Goal: Register for event/course

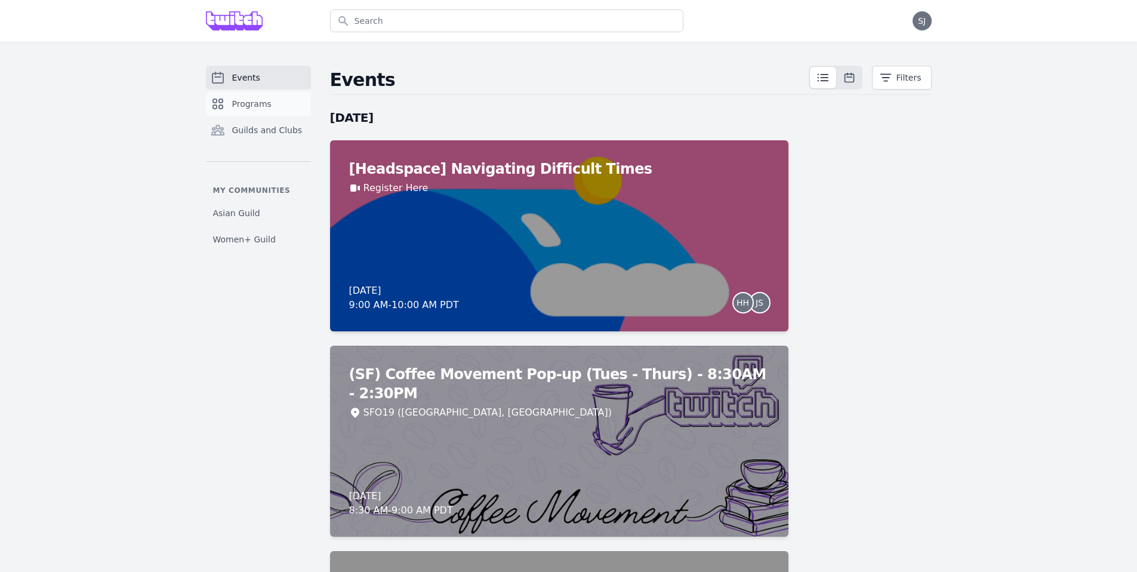
click at [268, 113] on link "Programs" at bounding box center [258, 104] width 105 height 24
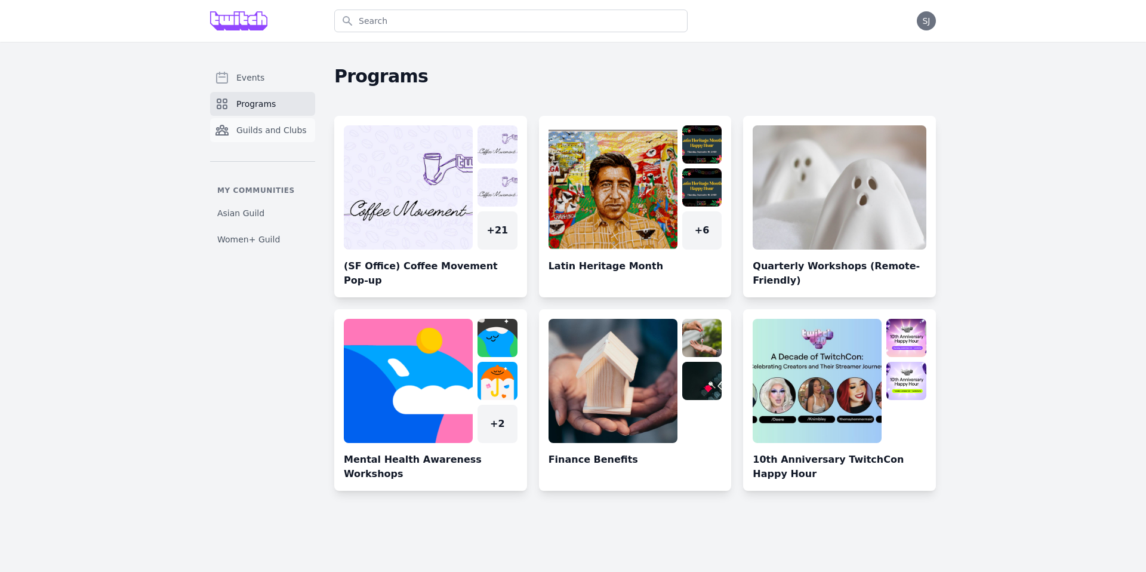
click at [276, 132] on span "Guilds and Clubs" at bounding box center [271, 130] width 70 height 12
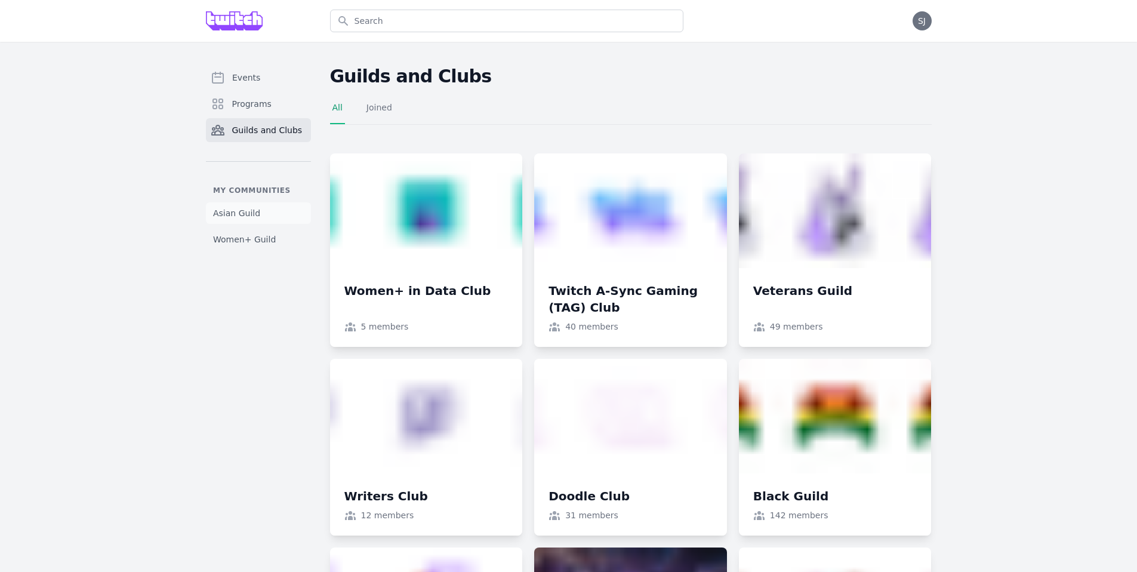
click at [258, 206] on link "Asian Guild" at bounding box center [258, 212] width 105 height 21
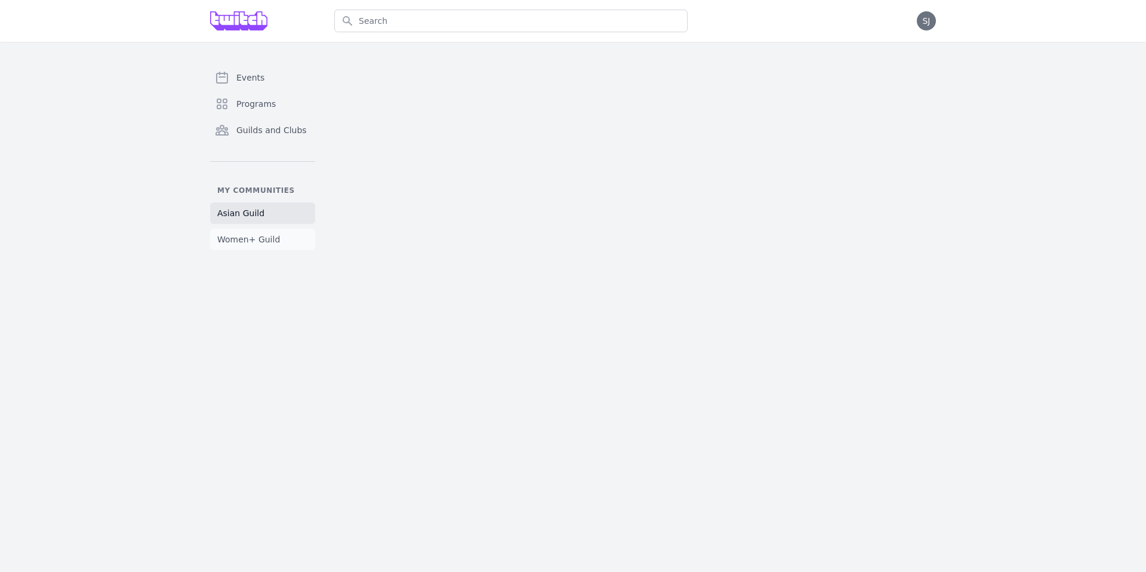
click at [266, 245] on span "Women+ Guild" at bounding box center [248, 239] width 63 height 12
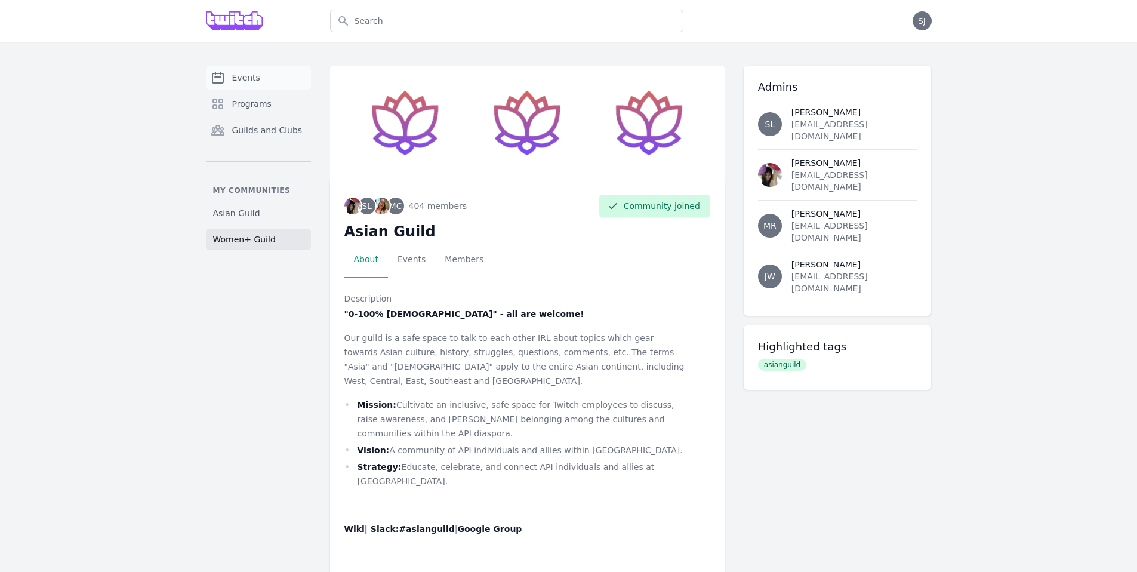
click at [254, 76] on span "Events" at bounding box center [246, 78] width 28 height 12
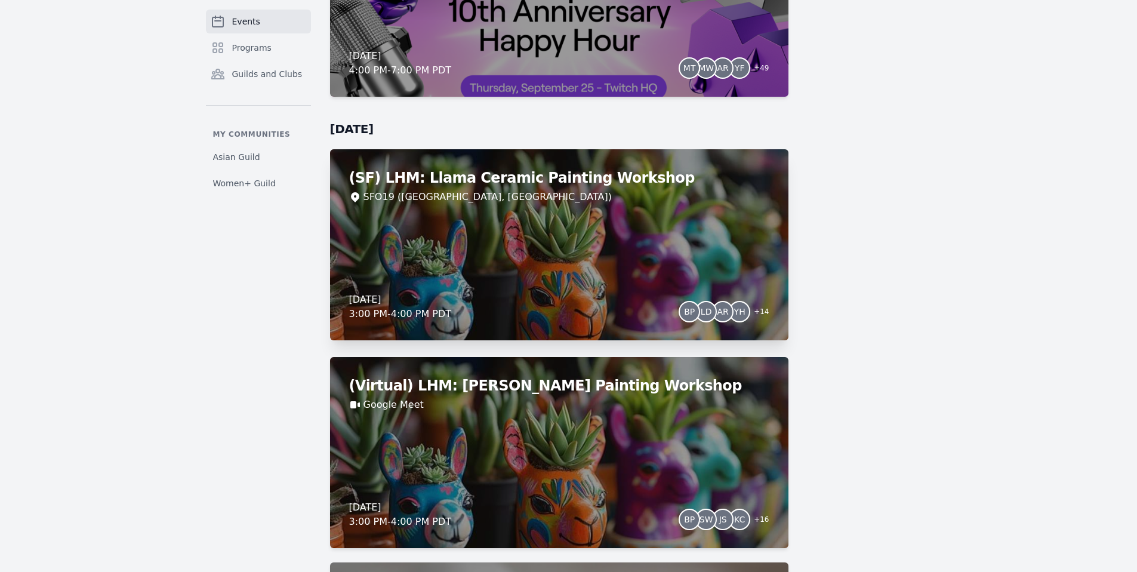
scroll to position [4186, 0]
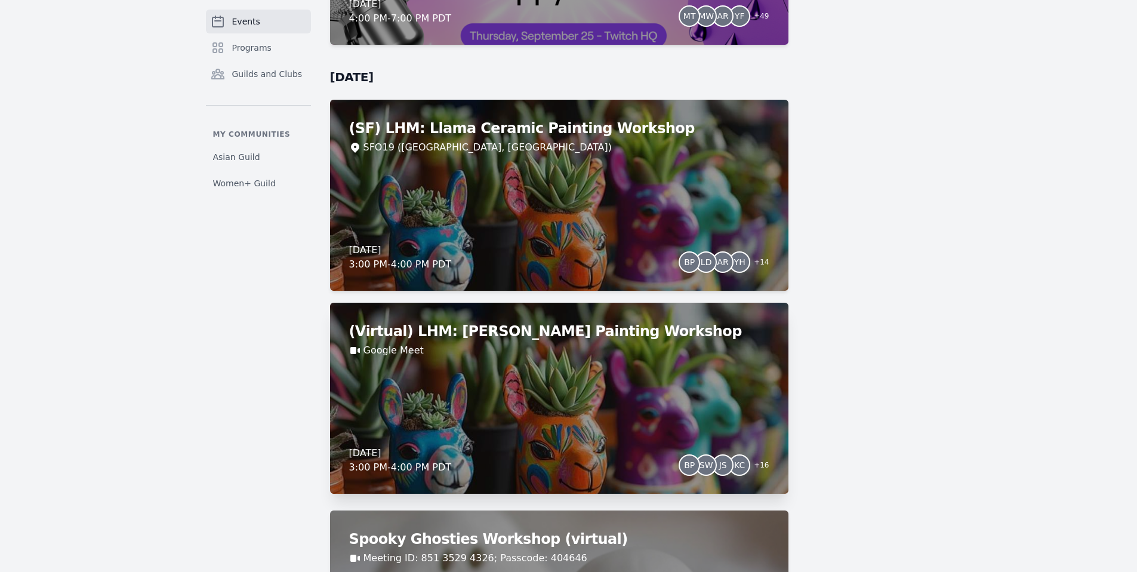
click at [588, 396] on div "(Virtual) LHM: Llama Ceramic Painting Workshop Google Meet [DATE] 3:00 PM - 4:0…" at bounding box center [559, 397] width 458 height 191
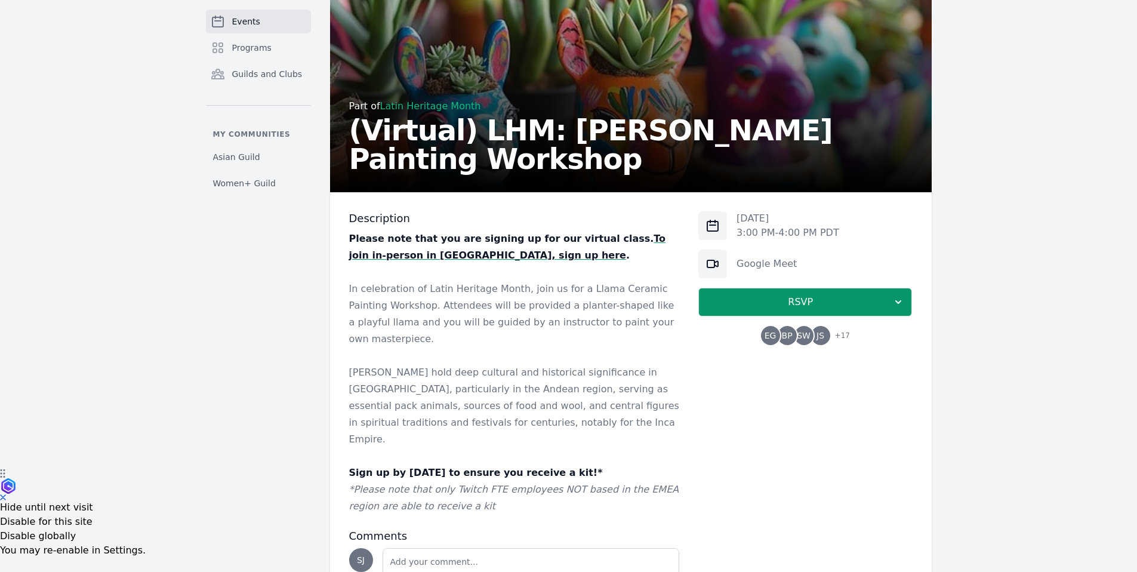
scroll to position [164, 0]
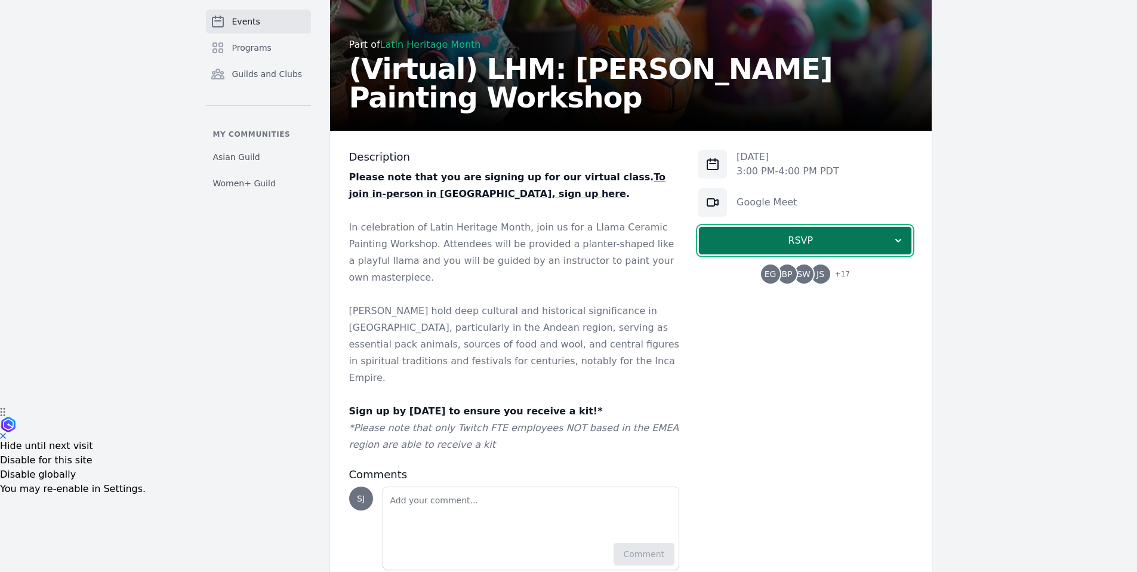
click at [814, 240] on span "RSVP" at bounding box center [800, 240] width 184 height 14
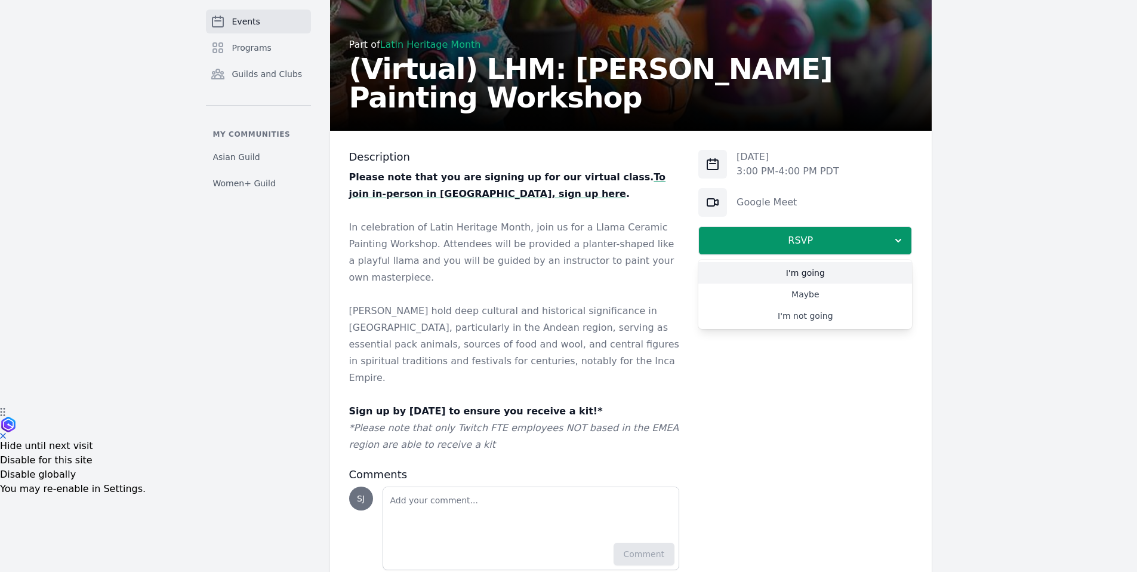
click at [807, 271] on link "I'm going" at bounding box center [805, 272] width 214 height 21
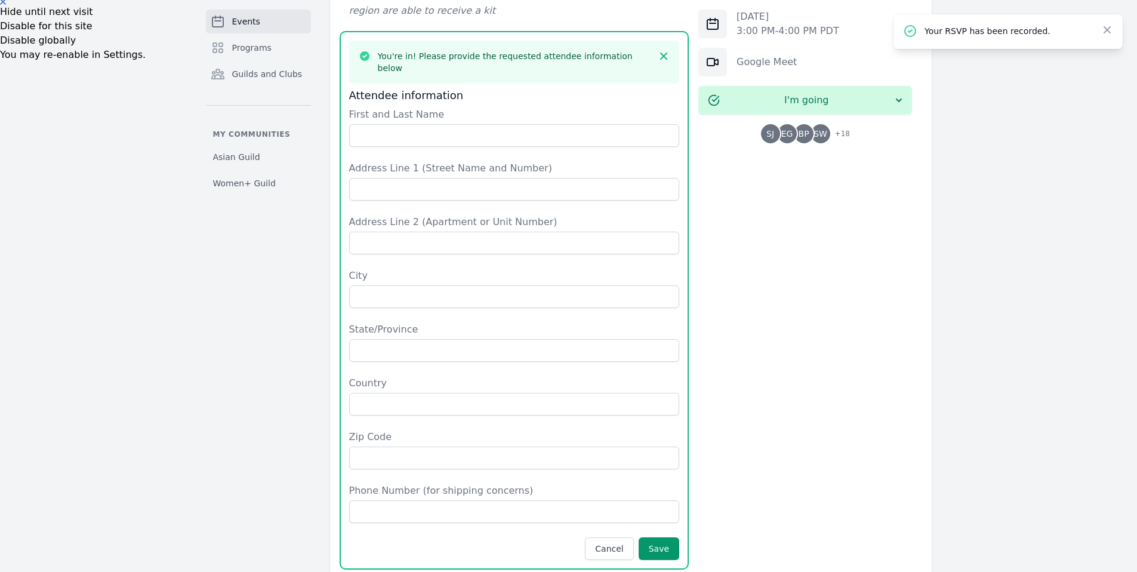
scroll to position [462, 0]
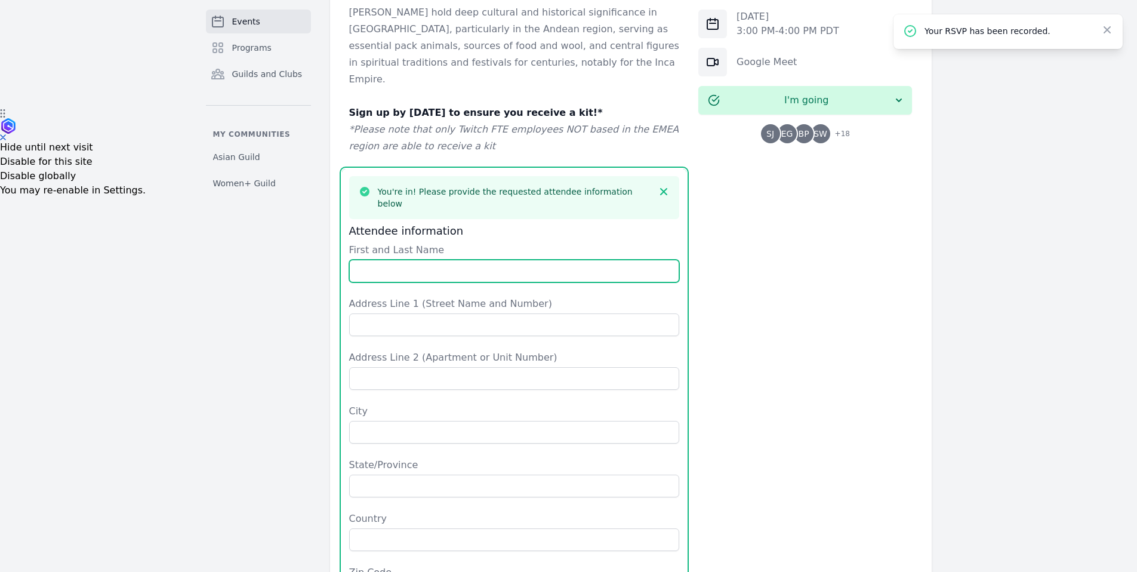
click at [453, 260] on input "First and Last Name" at bounding box center [514, 271] width 331 height 23
type input "[PERSON_NAME]"
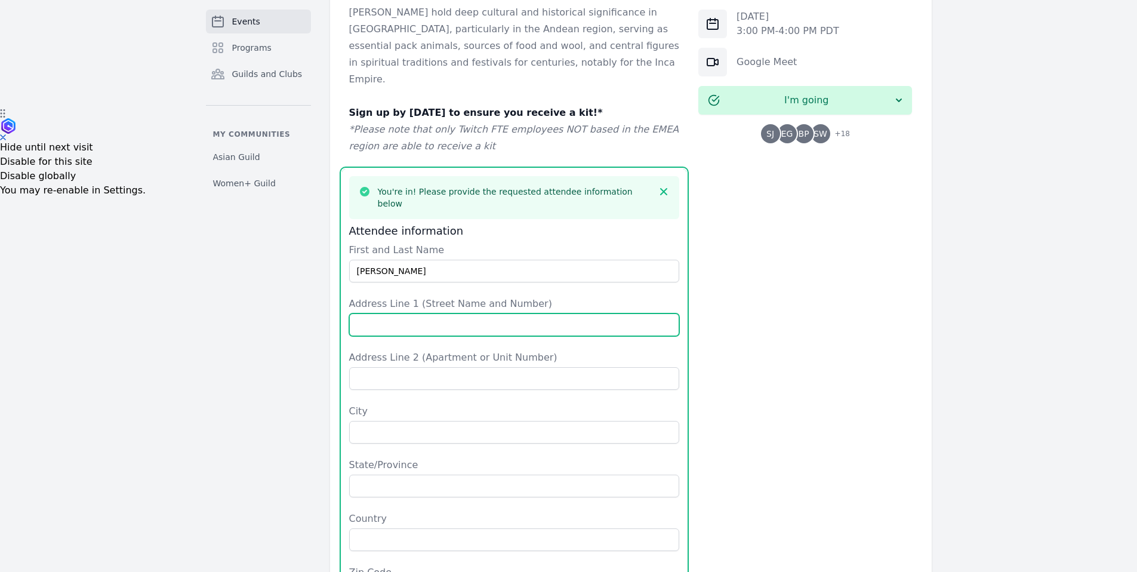
click at [442, 313] on input "Address Line 1 (Street Name and Number)" at bounding box center [514, 324] width 331 height 23
type input "[STREET_ADDRESS]"
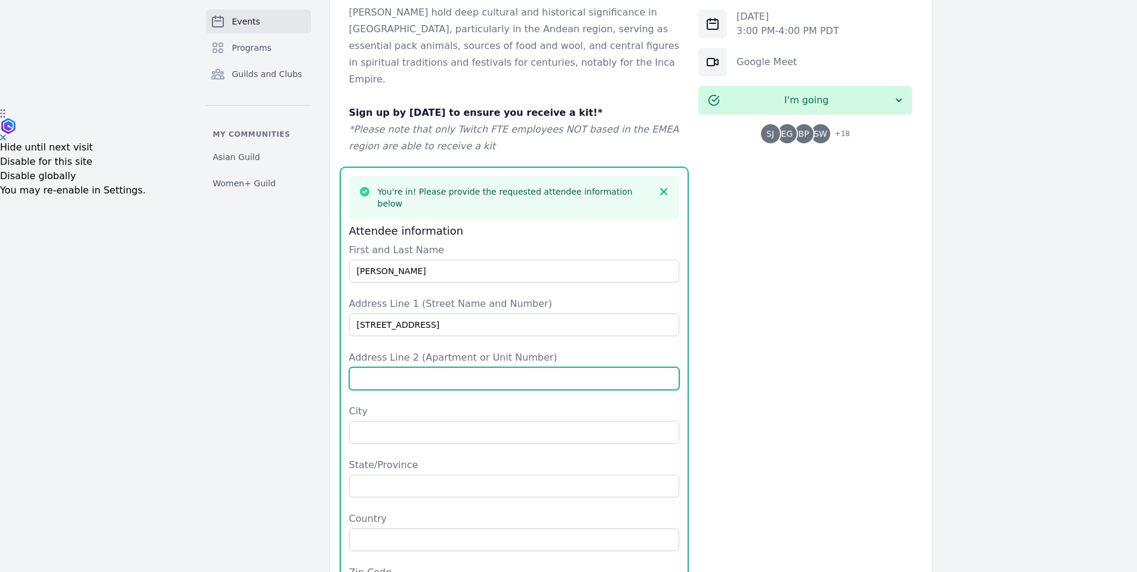
type input "apt 413"
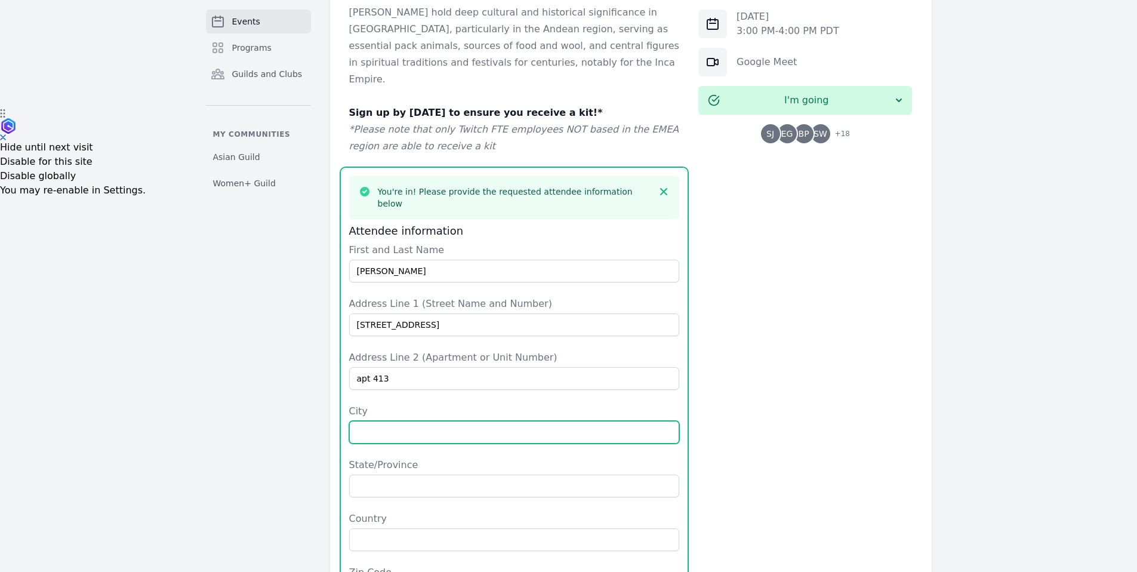
type input "[GEOGRAPHIC_DATA]"
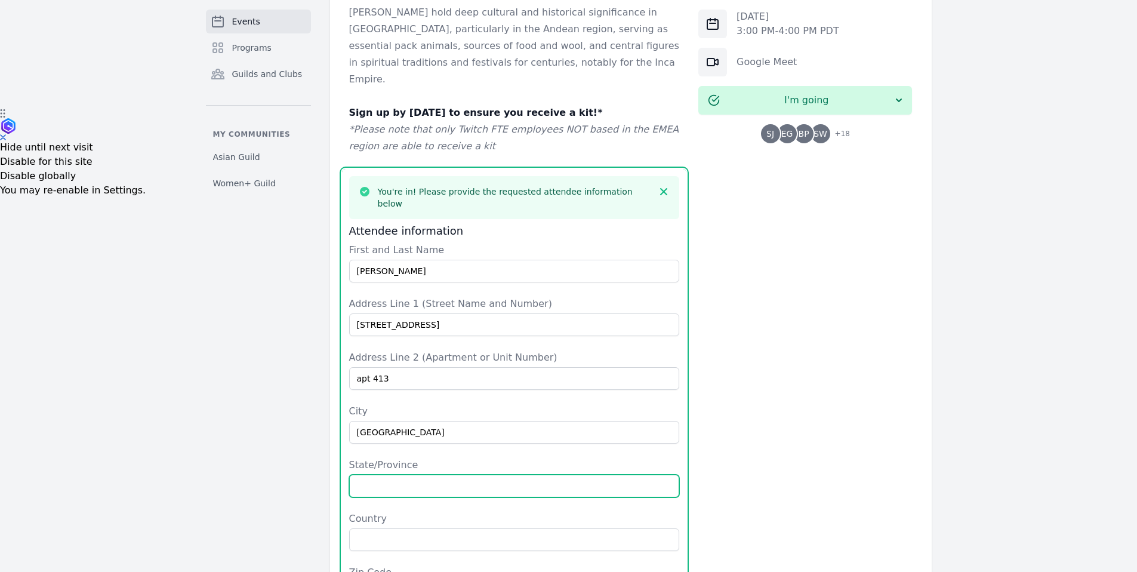
type input "[US_STATE]"
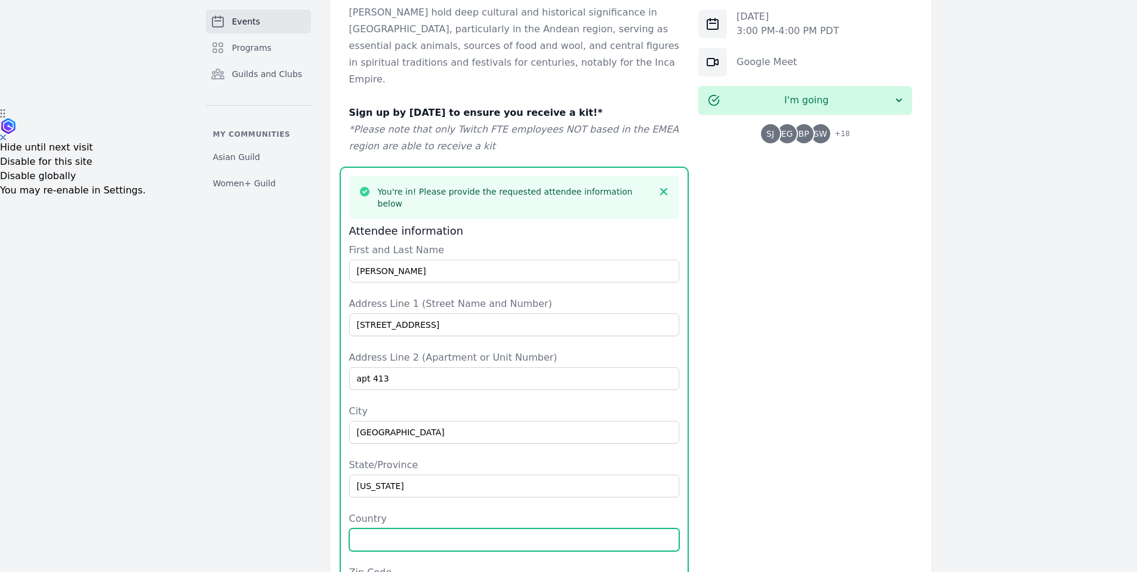
type input "[GEOGRAPHIC_DATA]"
type input "60642"
type input "5102039722"
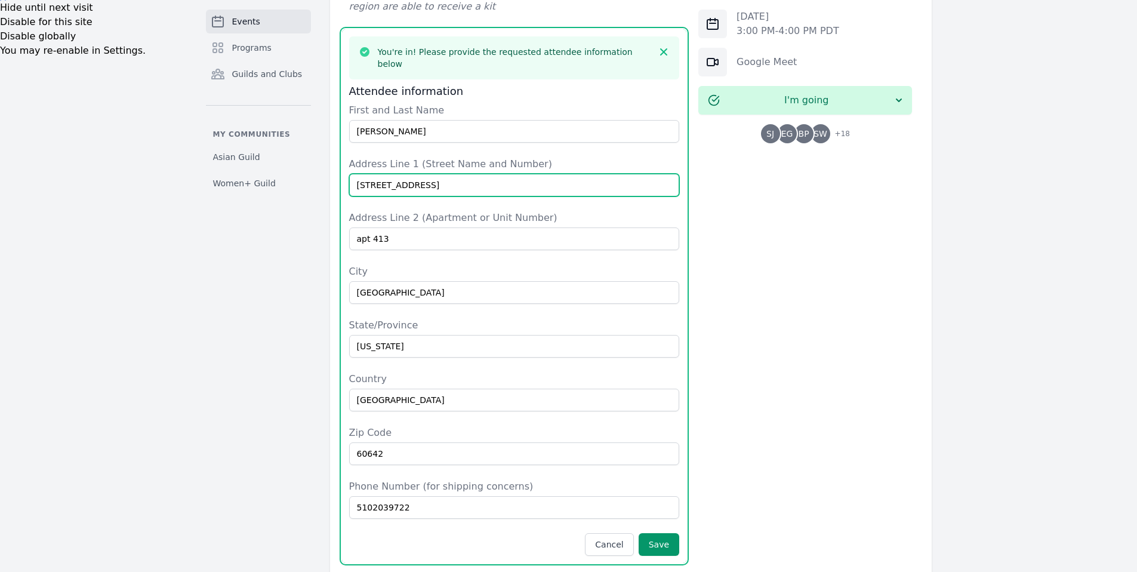
scroll to position [683, 0]
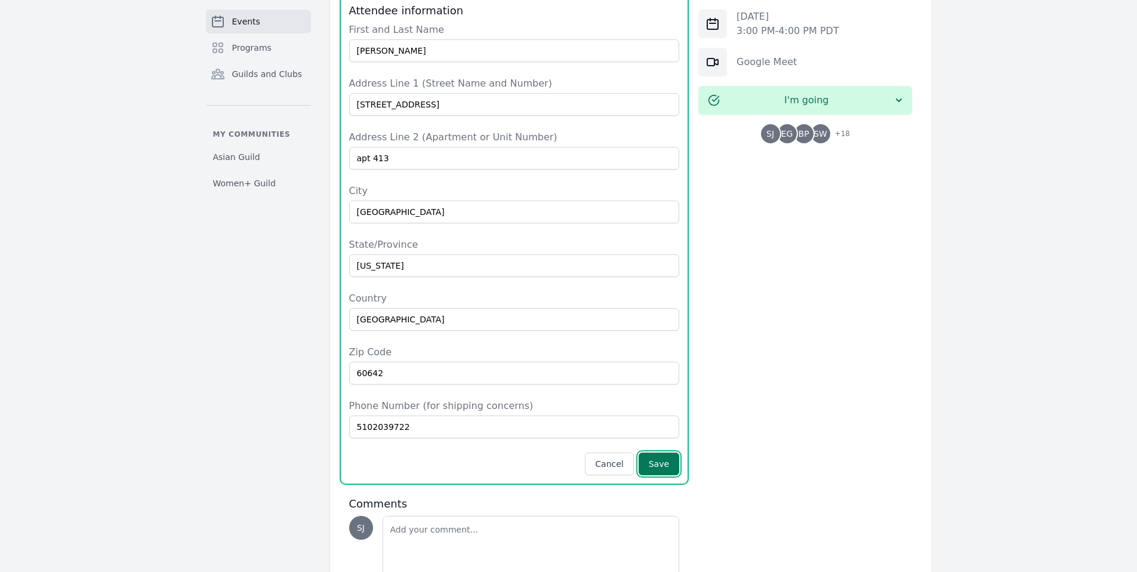
click at [656, 452] on button "Save" at bounding box center [658, 463] width 41 height 23
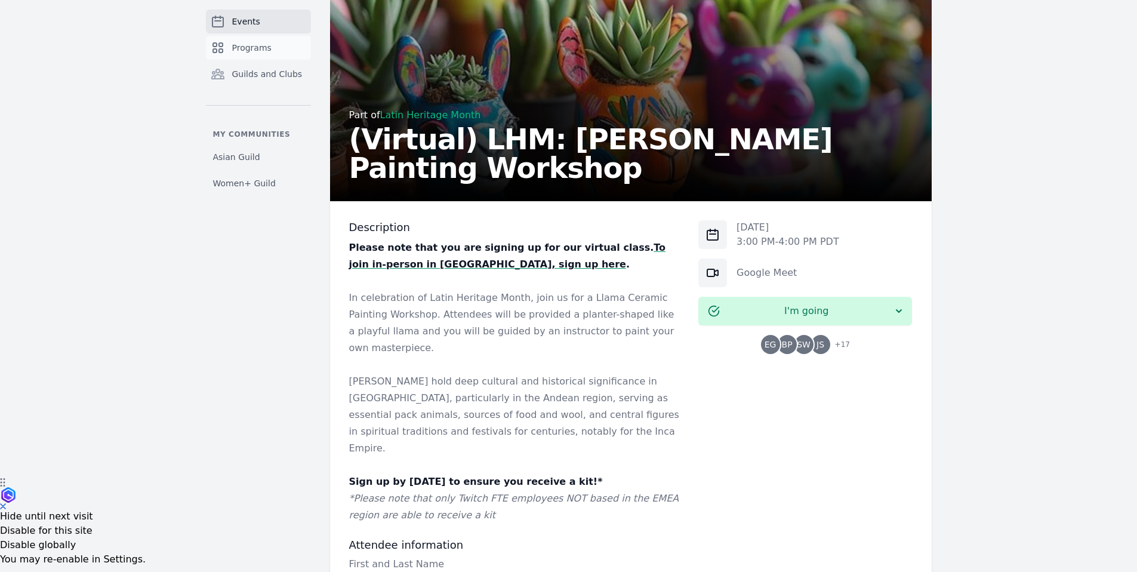
scroll to position [0, 0]
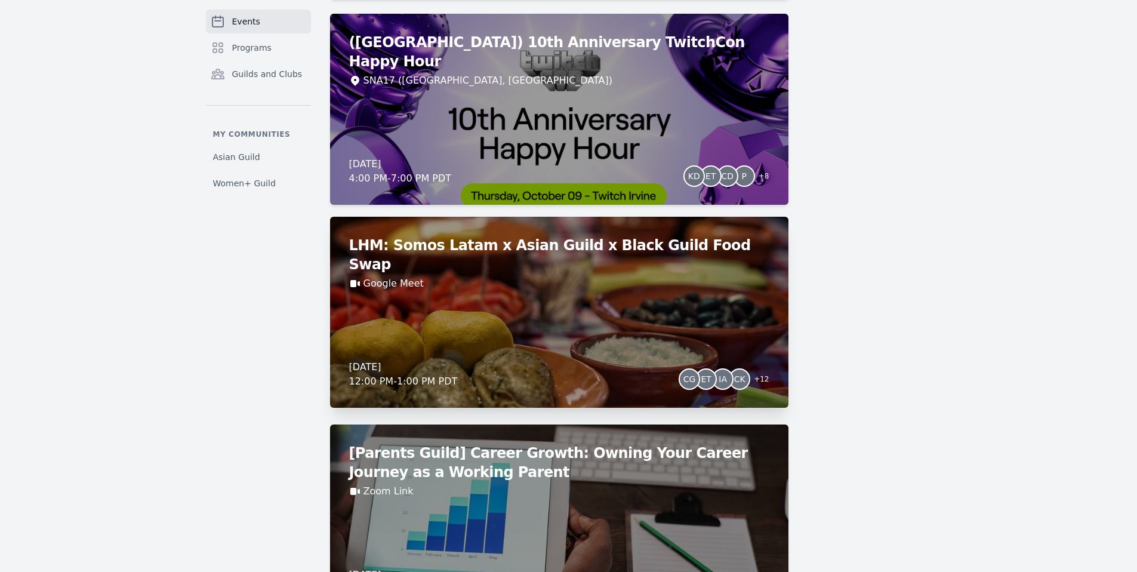
scroll to position [6127, 0]
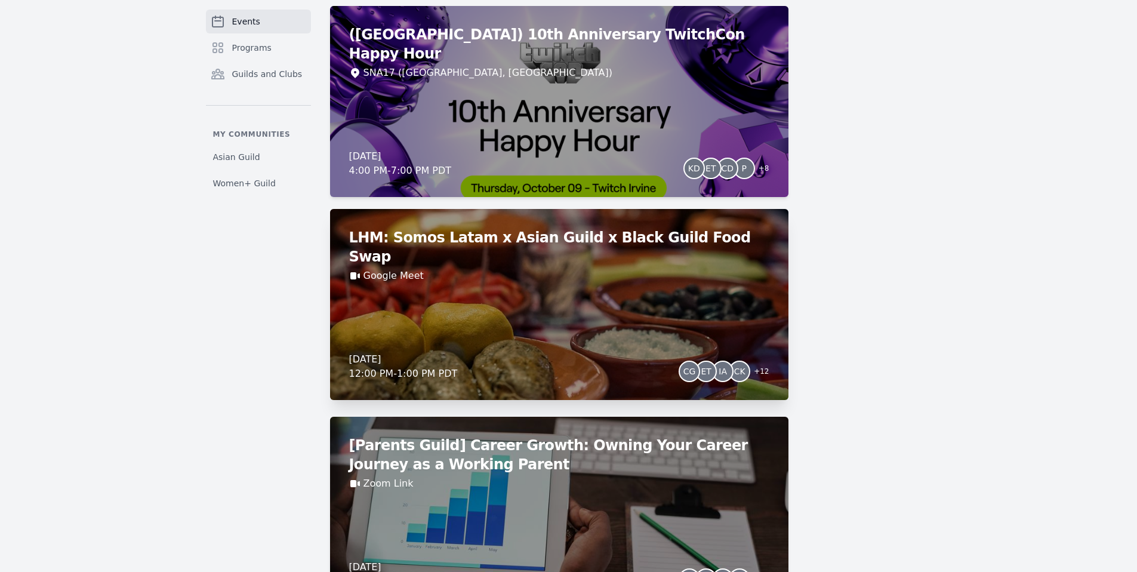
click at [584, 277] on div "LHM: Somos Latam x Asian Guild x Black Guild Food Swap Google Meet [DATE] 12:00…" at bounding box center [559, 304] width 458 height 191
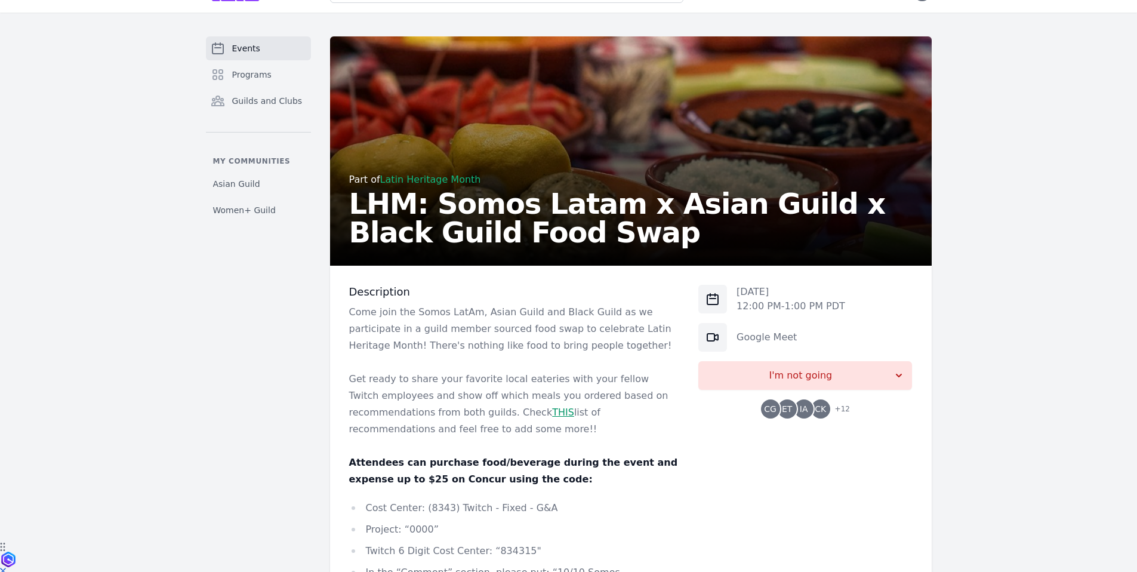
scroll to position [104, 0]
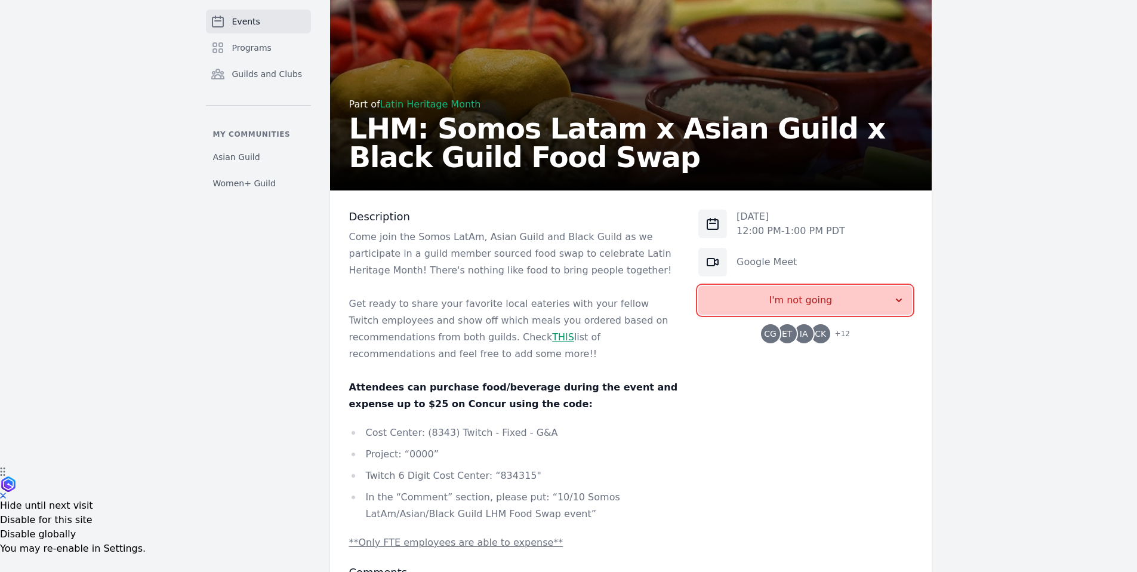
click at [804, 298] on span "I'm not going" at bounding box center [800, 300] width 185 height 14
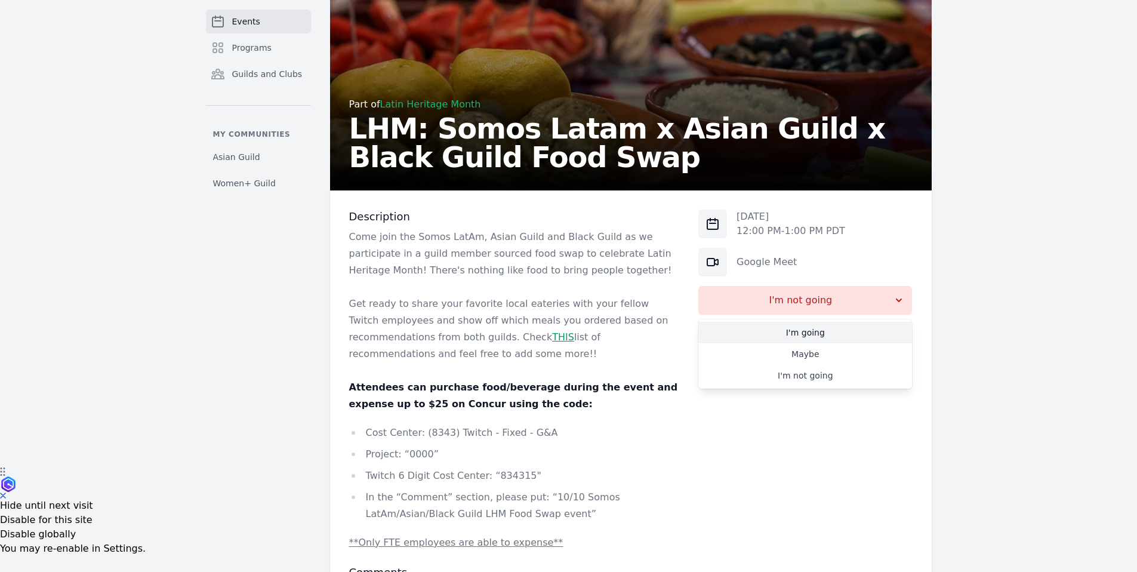
click at [811, 327] on link "I'm going" at bounding box center [805, 332] width 214 height 21
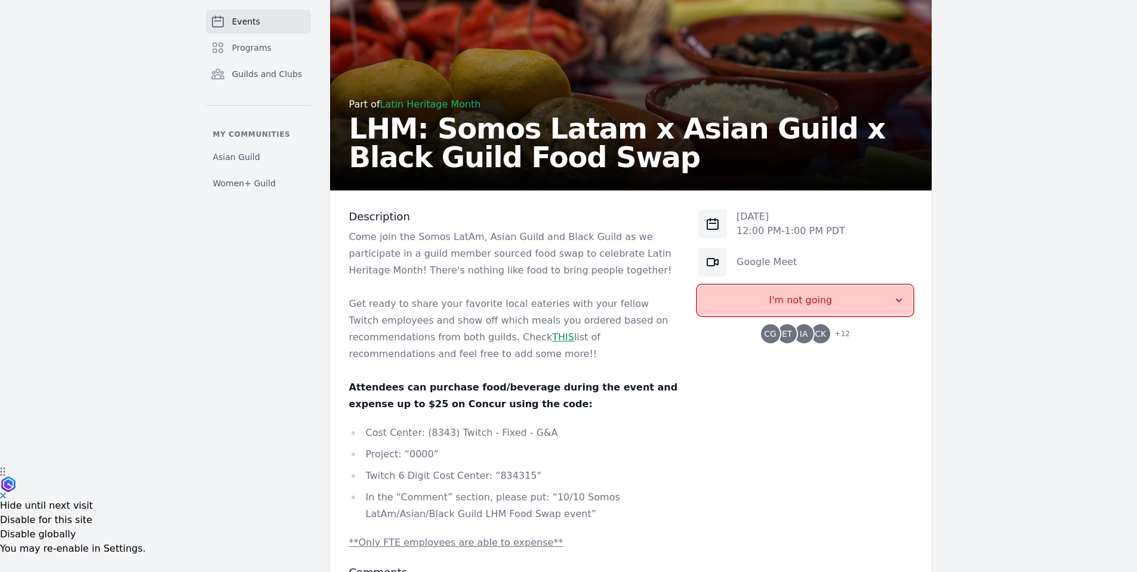
click at [751, 310] on button "I'm not going" at bounding box center [805, 300] width 214 height 29
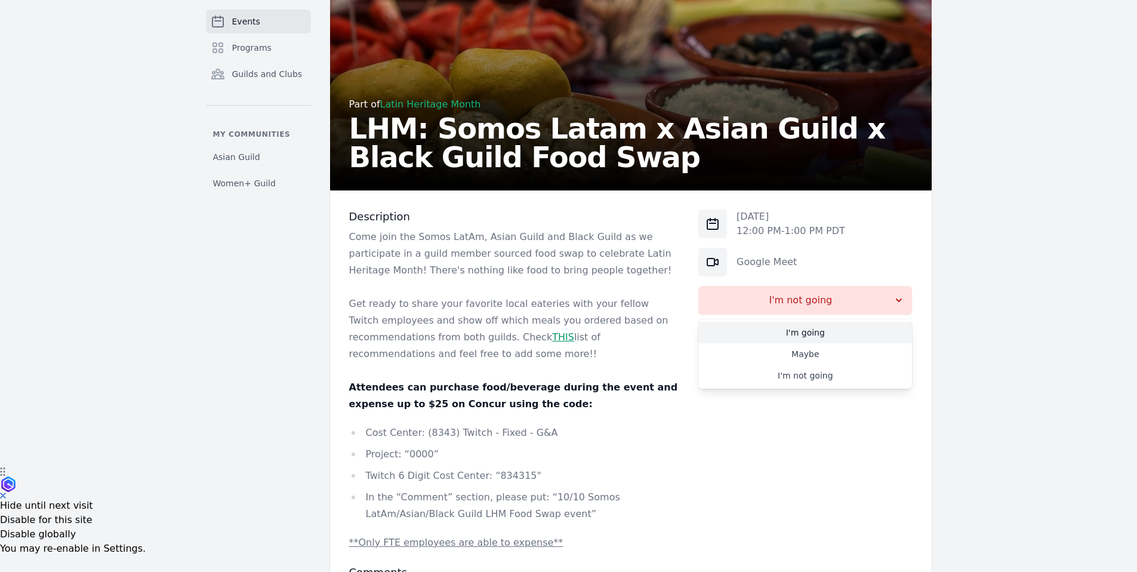
click at [775, 333] on link "I'm going" at bounding box center [805, 332] width 214 height 21
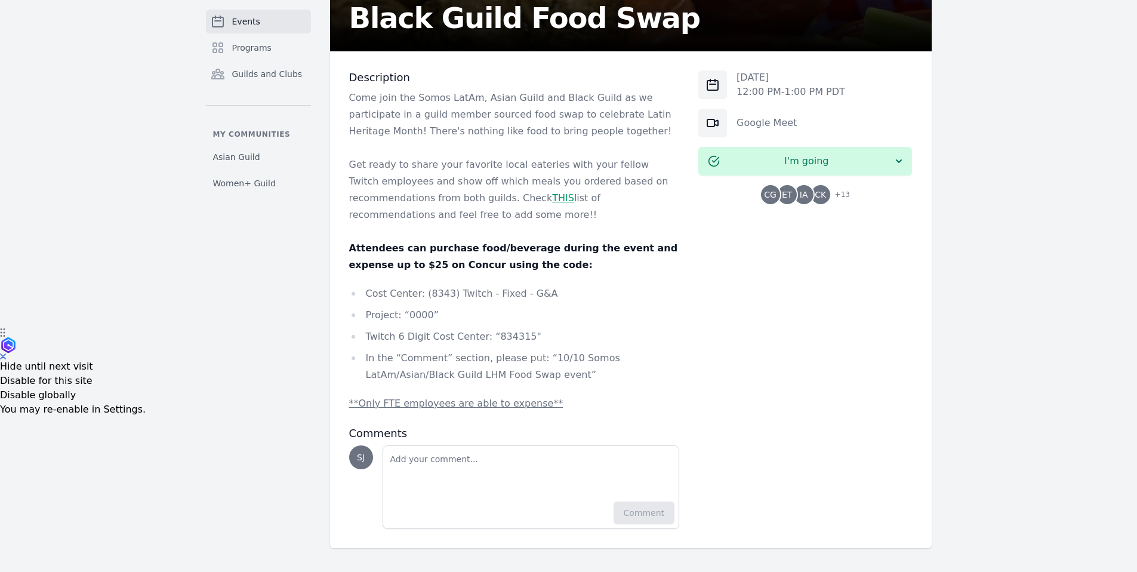
scroll to position [53, 0]
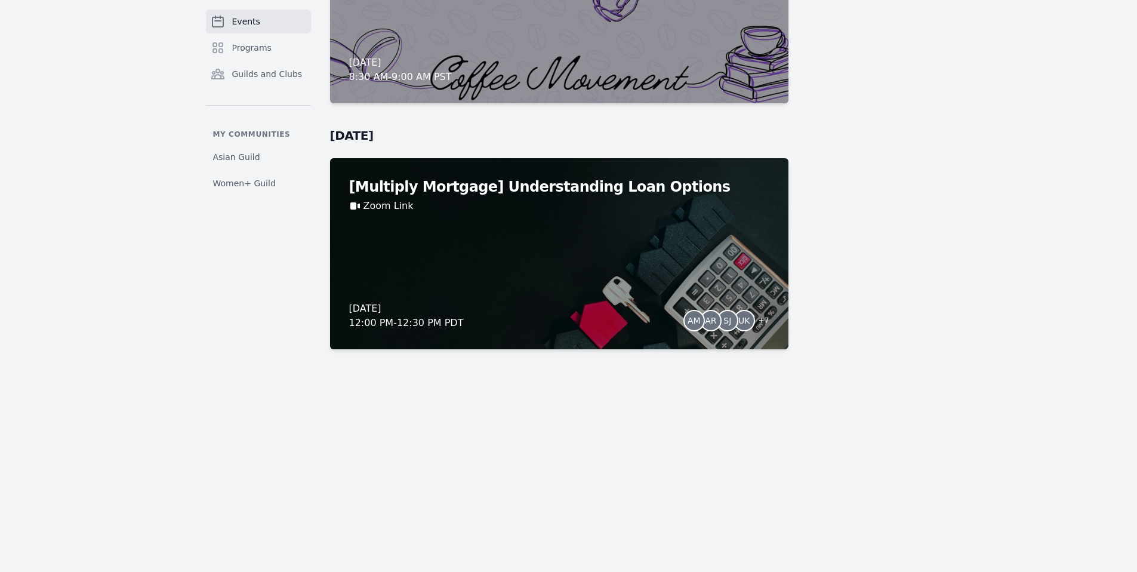
scroll to position [10756, 0]
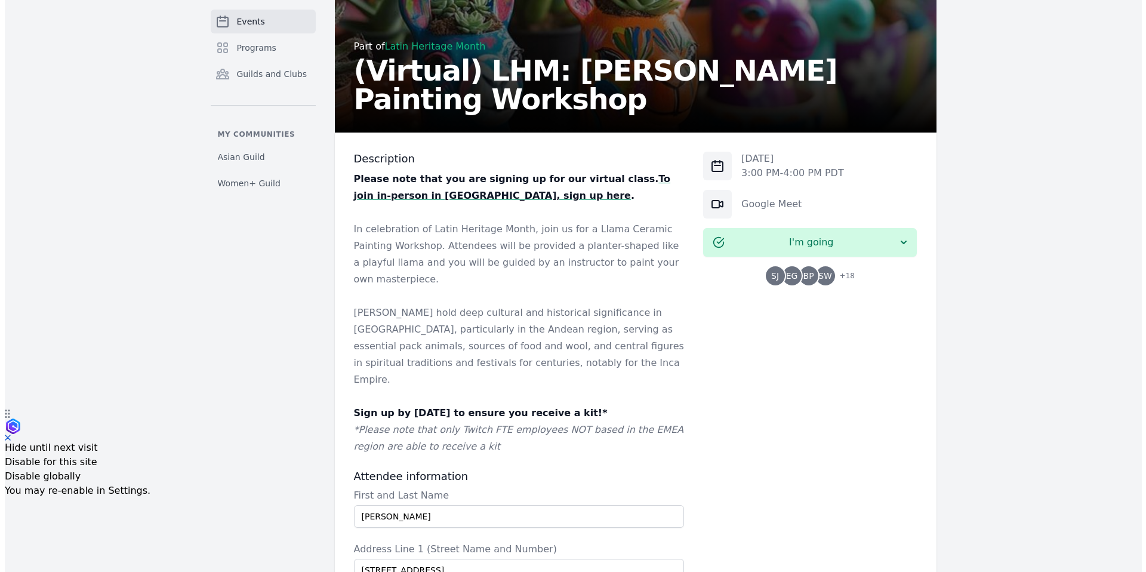
scroll to position [170, 0]
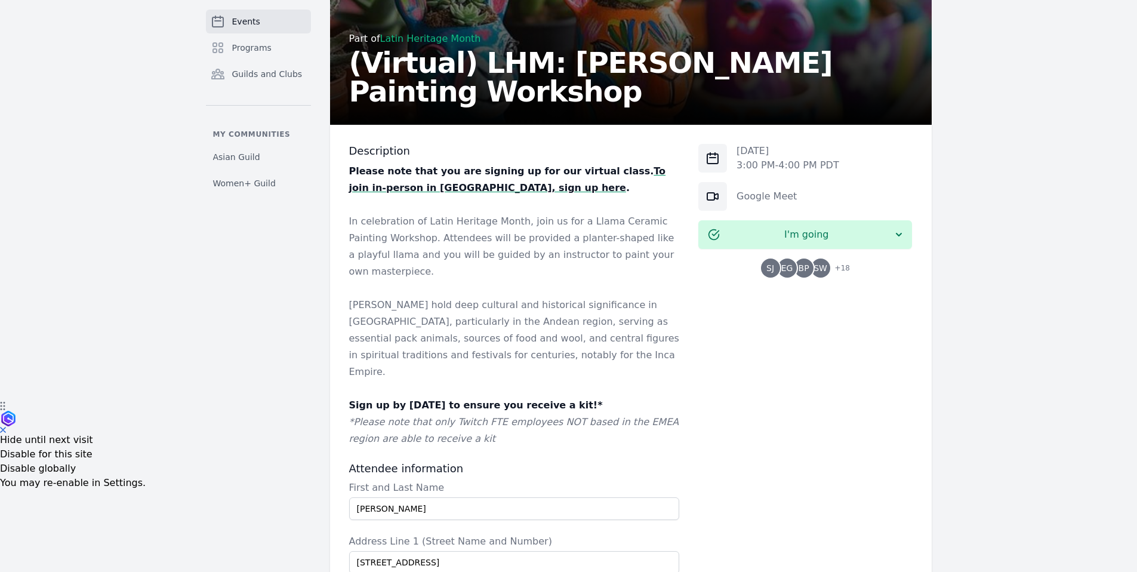
click at [794, 262] on span "EG" at bounding box center [786, 267] width 19 height 19
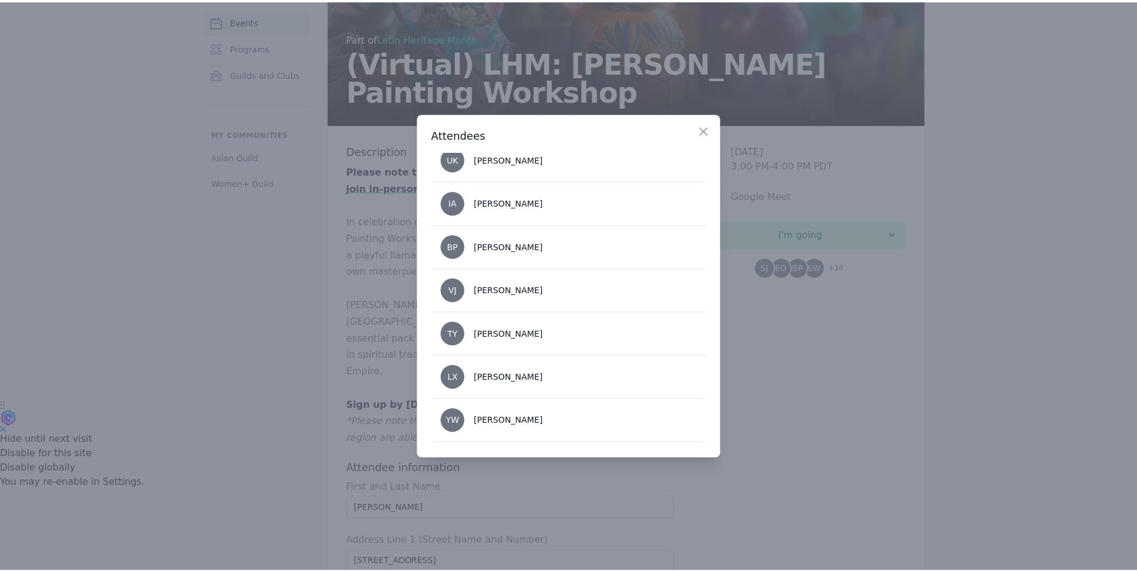
scroll to position [665, 0]
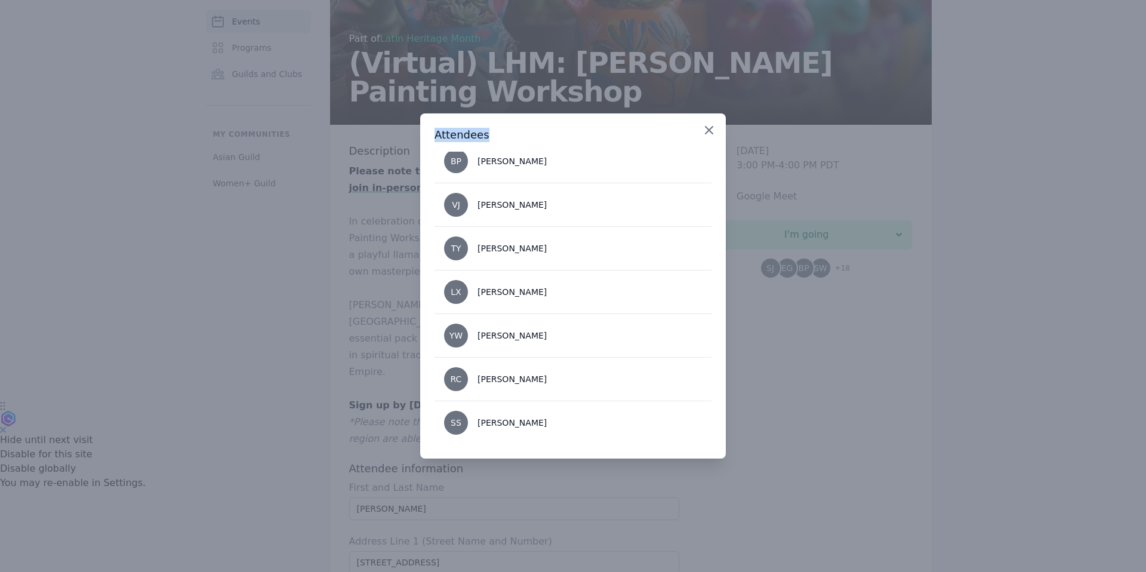
click at [701, 128] on div "Close Attendees SJ Stephanie Jin EG Elle Godfrey BP Brigitte Pascual SW Shannon…" at bounding box center [572, 285] width 305 height 345
click at [702, 129] on icon "button" at bounding box center [709, 130] width 14 height 14
